Goal: Task Accomplishment & Management: Manage account settings

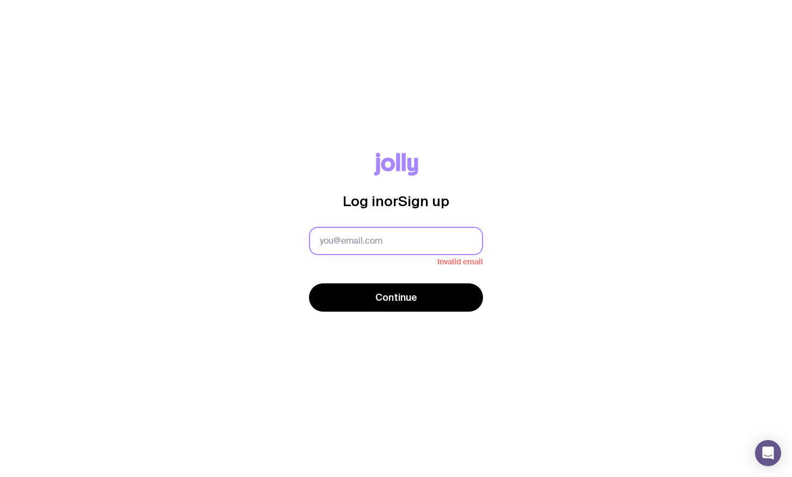
click at [372, 242] on input "text" at bounding box center [396, 241] width 174 height 28
type input "[EMAIL_ADDRESS][PERSON_NAME][DOMAIN_NAME]"
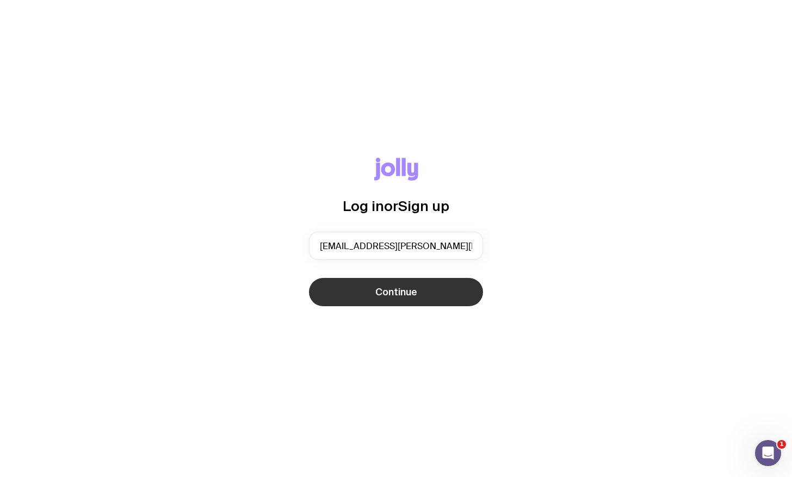
click at [373, 304] on button "Continue" at bounding box center [396, 292] width 174 height 28
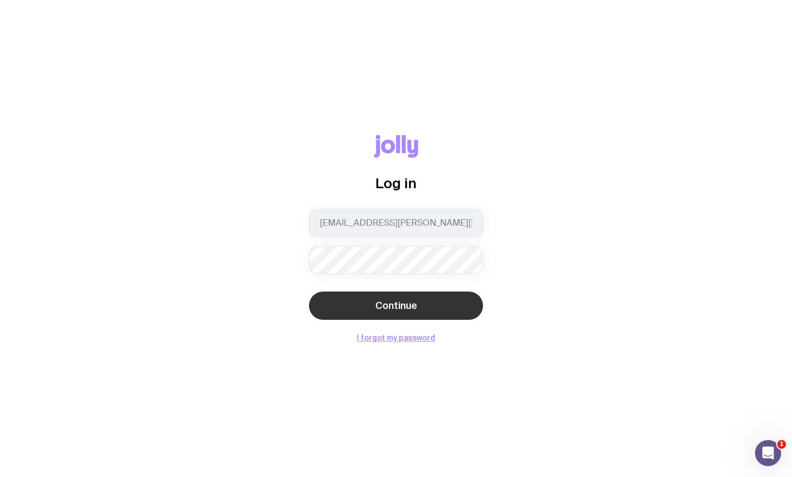
click at [393, 304] on span "Continue" at bounding box center [396, 305] width 42 height 13
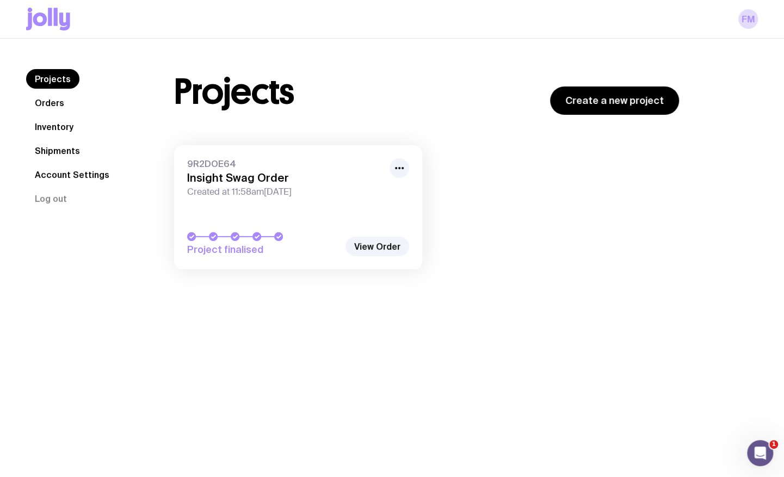
click at [52, 126] on link "Inventory" at bounding box center [54, 127] width 56 height 20
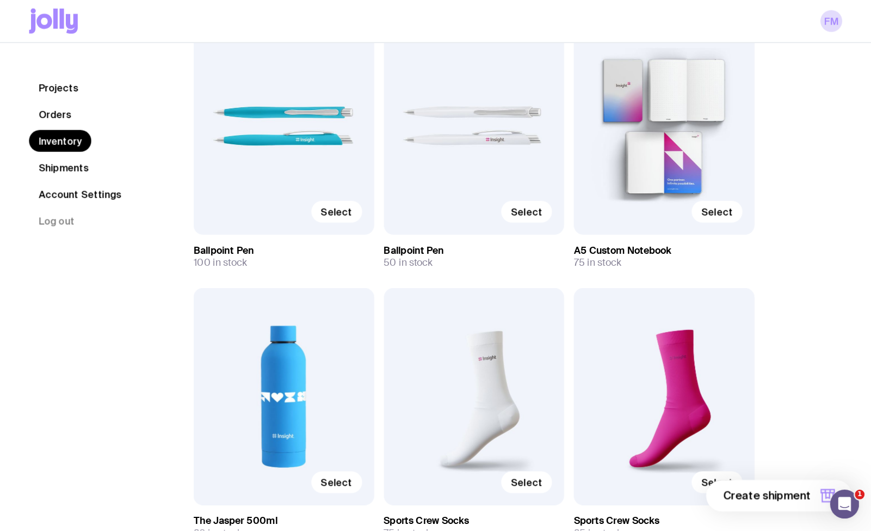
scroll to position [155, 0]
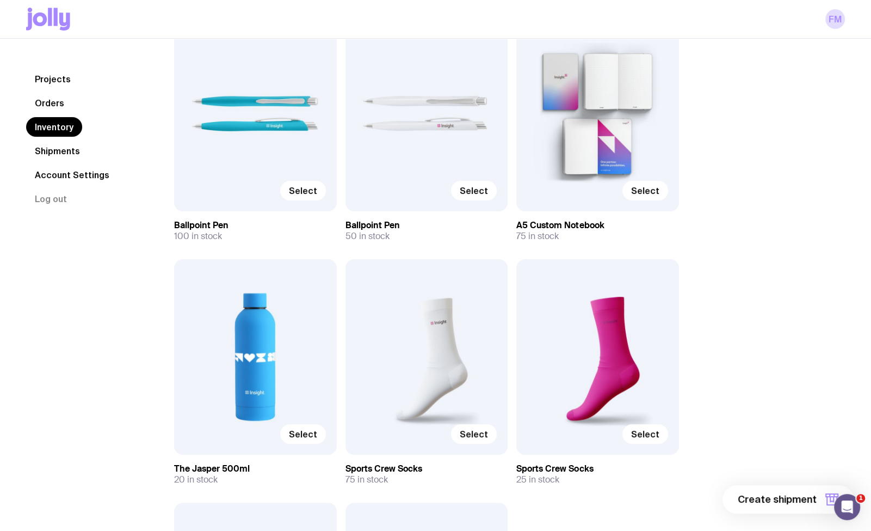
drag, startPoint x: 790, startPoint y: 16, endPoint x: 57, endPoint y: 335, distance: 799.1
click at [57, 335] on div "Projects Orders Inventory Shipments Account Settings Log out" at bounding box center [87, 329] width 122 height 831
click at [711, 252] on div "Inventory All Genders Loading... All Sizes Loading... All Orders Loading... Sel…" at bounding box center [496, 342] width 697 height 857
